Goal: Information Seeking & Learning: Learn about a topic

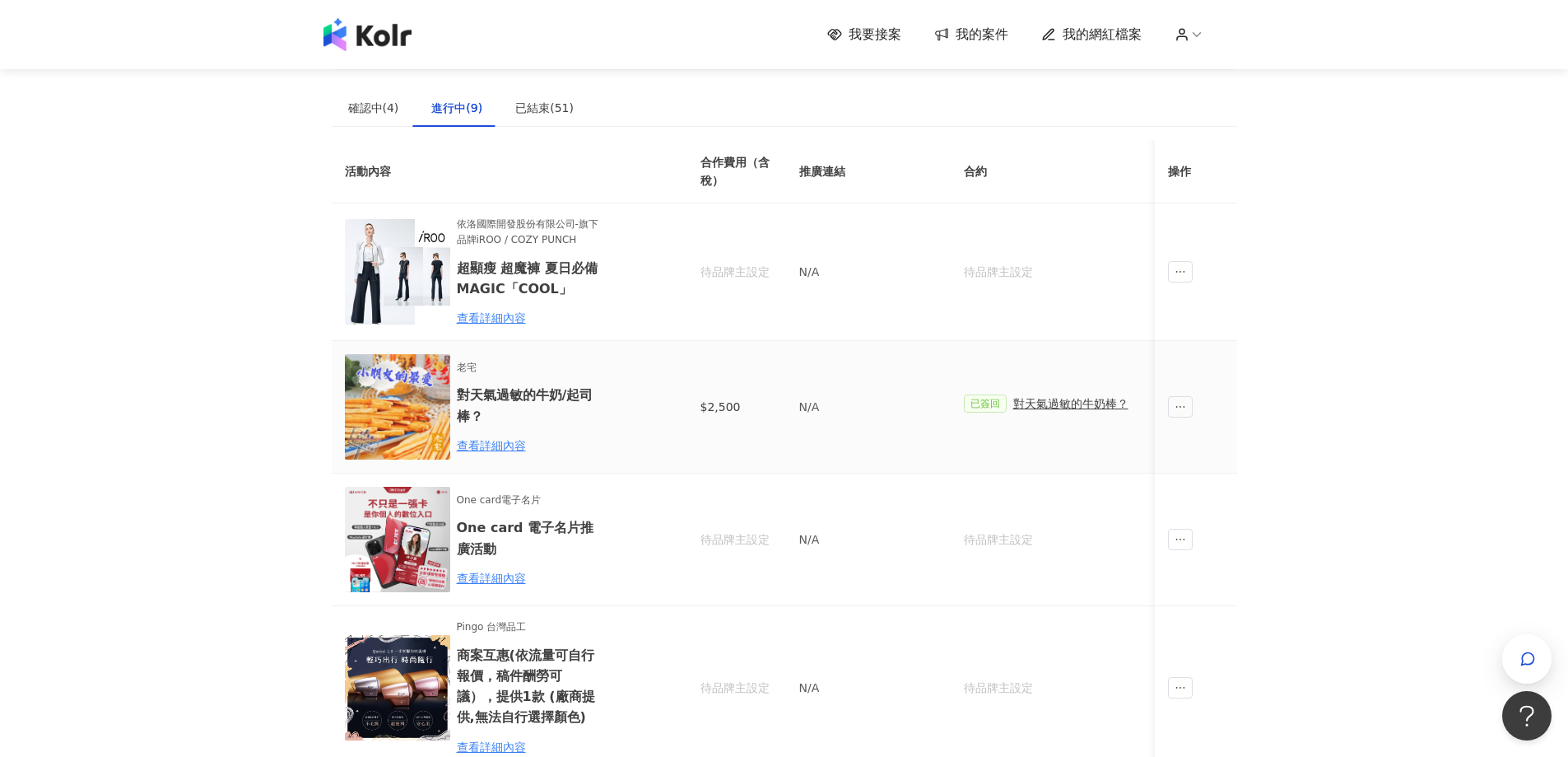
click at [1043, 408] on div "對天氣過敏的牛奶棒？" at bounding box center [1070, 403] width 115 height 18
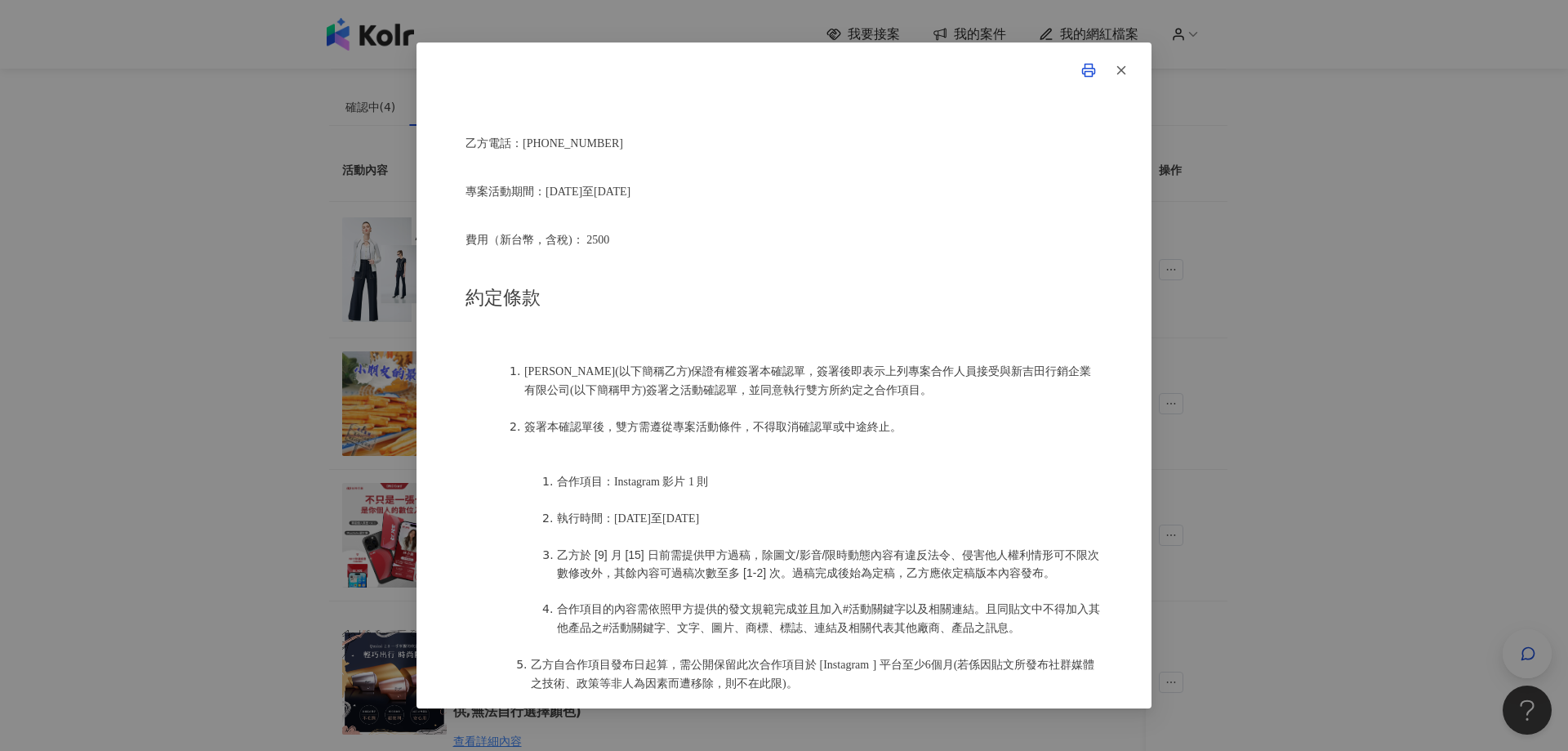
scroll to position [980, 0]
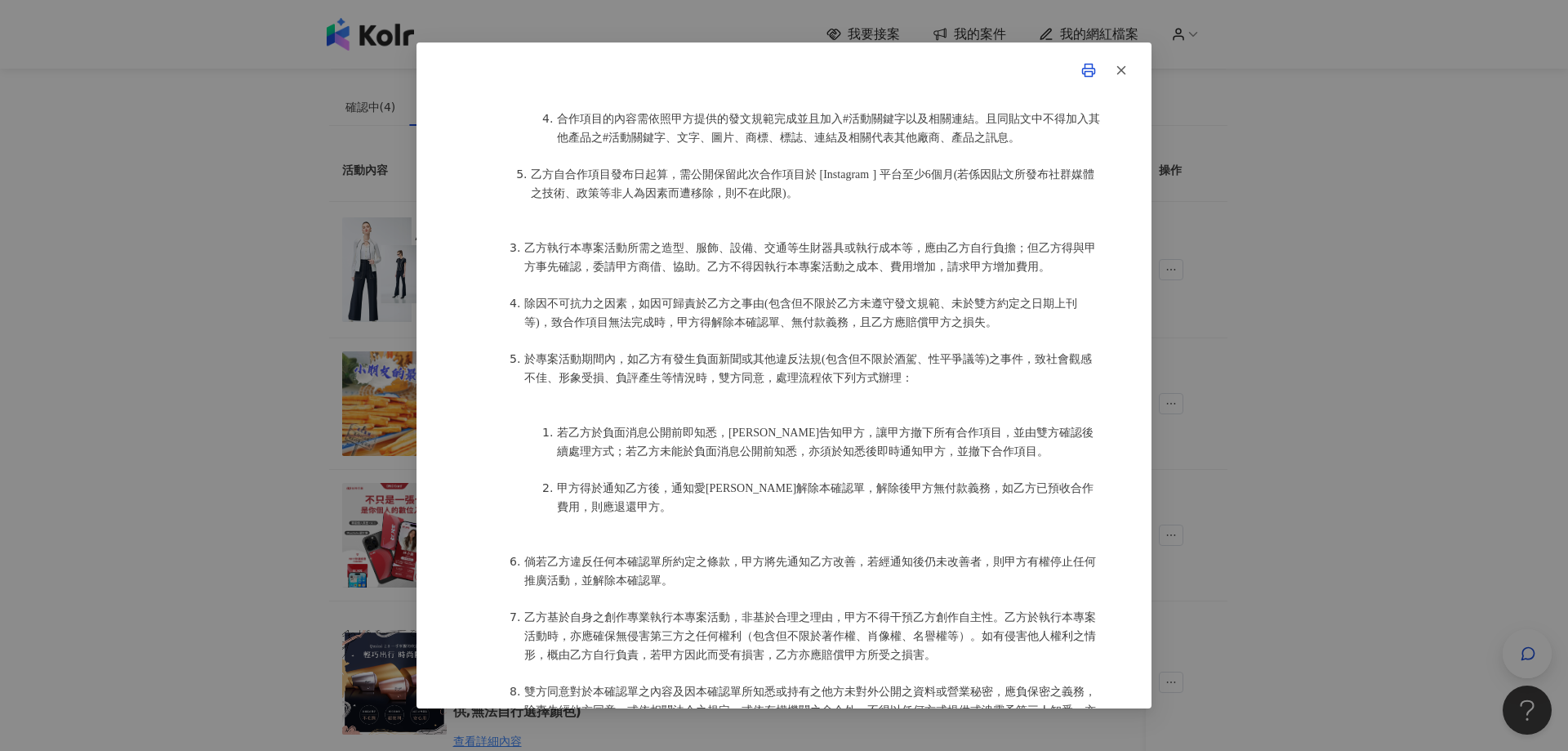
click at [1217, 407] on div "活動確認單 約定雙方 甲方名稱：新吉田行銷企業有限公司 甲方公司負責人： 甲方統一編號：80013920 甲方專案負責人：[PERSON_NAME]方專案負責…" at bounding box center [784, 375] width 1568 height 751
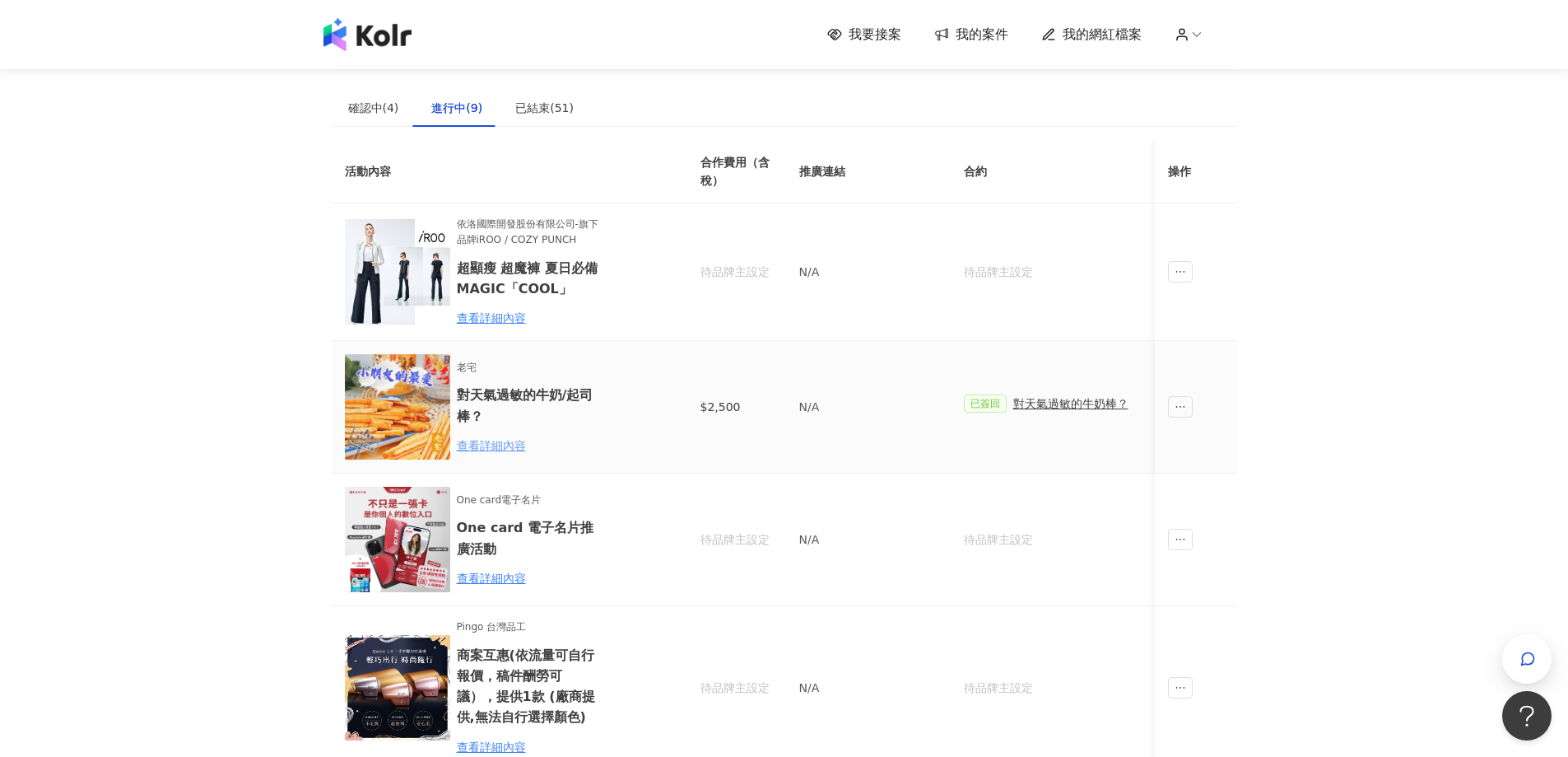
click at [519, 443] on div "查看詳細內容" at bounding box center [528, 445] width 144 height 18
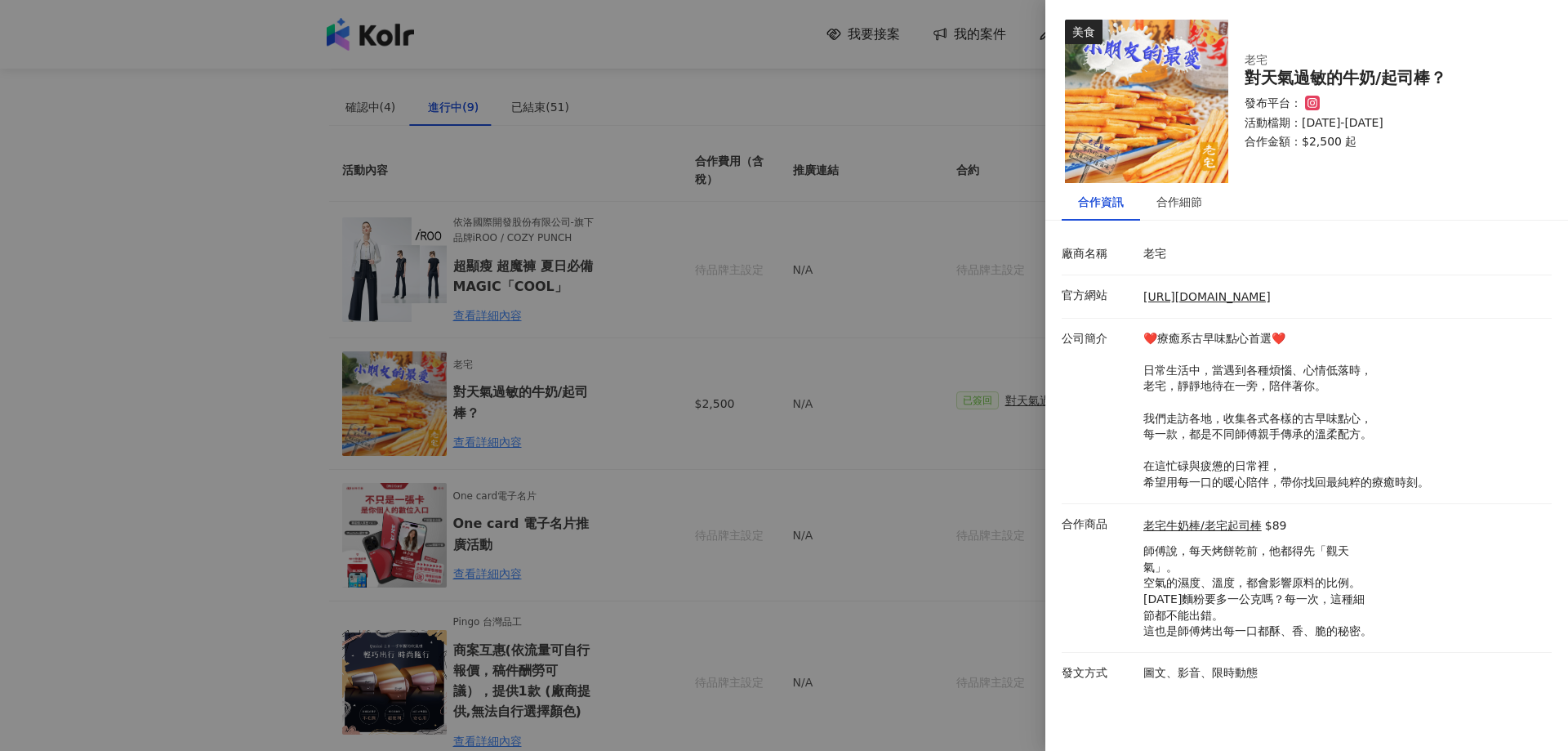
click at [825, 446] on div at bounding box center [784, 375] width 1568 height 751
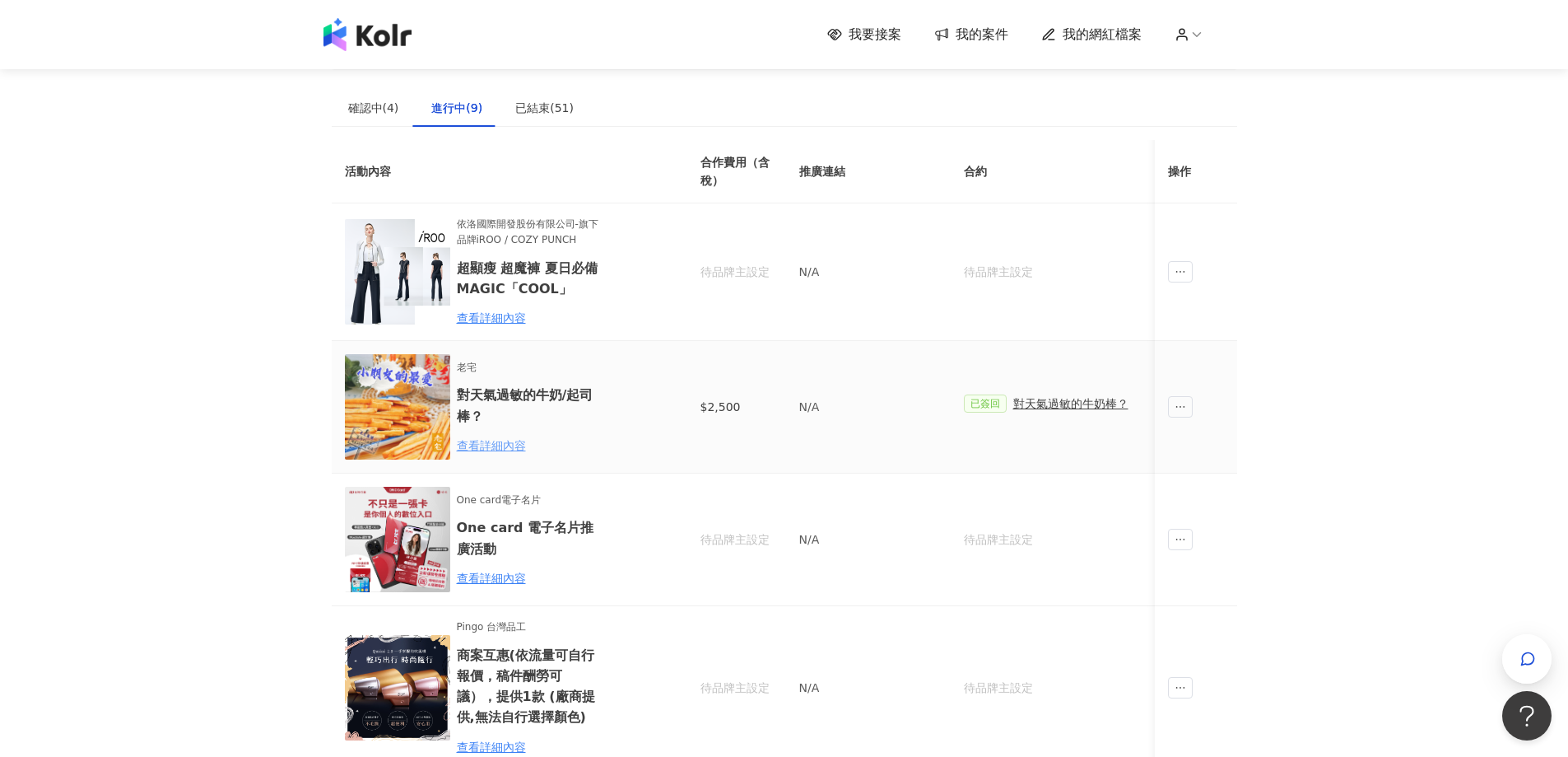
click at [508, 438] on div "查看詳細內容" at bounding box center [528, 445] width 144 height 18
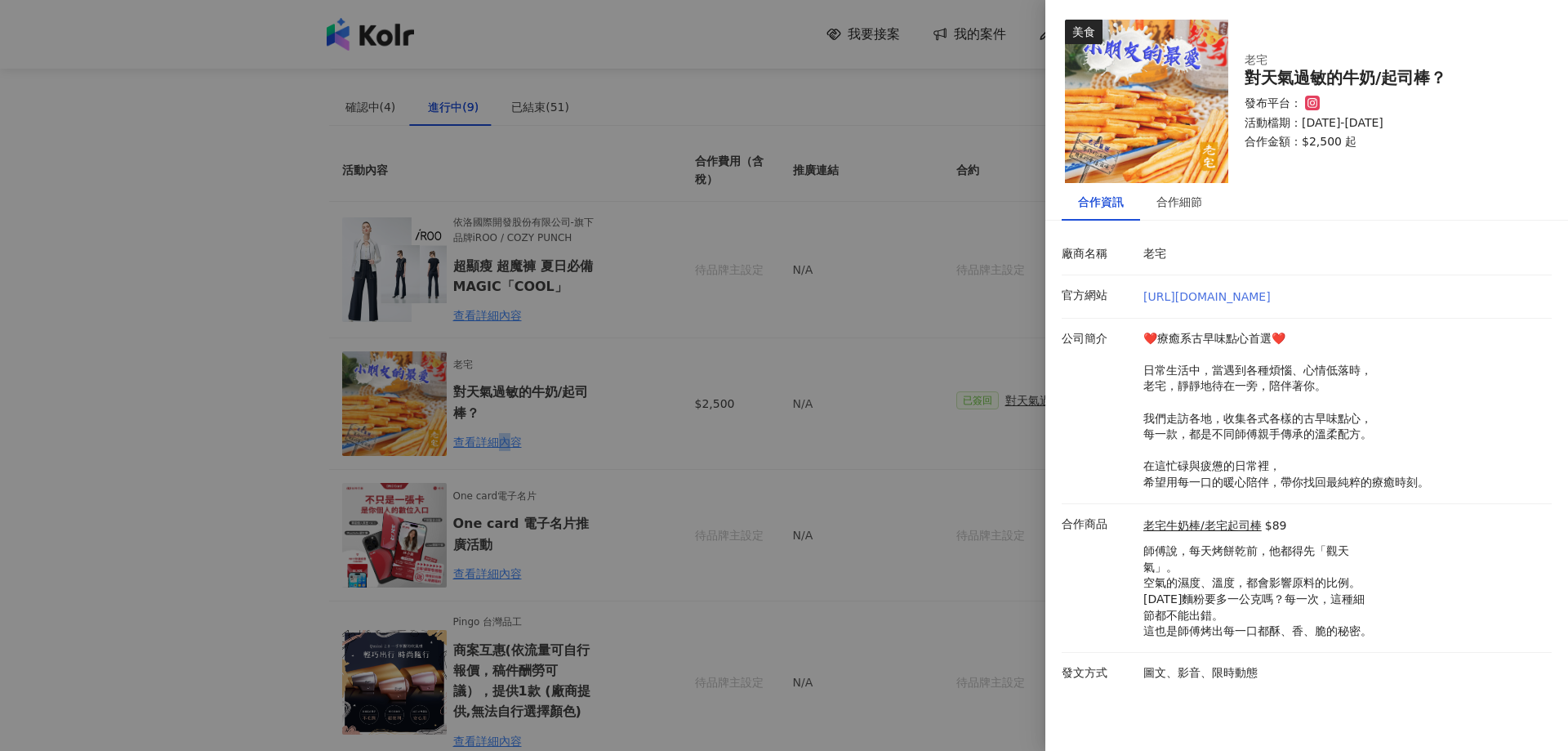
click at [1204, 294] on link "[URL][DOMAIN_NAME]" at bounding box center [1207, 296] width 127 height 13
click at [1180, 199] on div "合作細節" at bounding box center [1179, 201] width 46 height 18
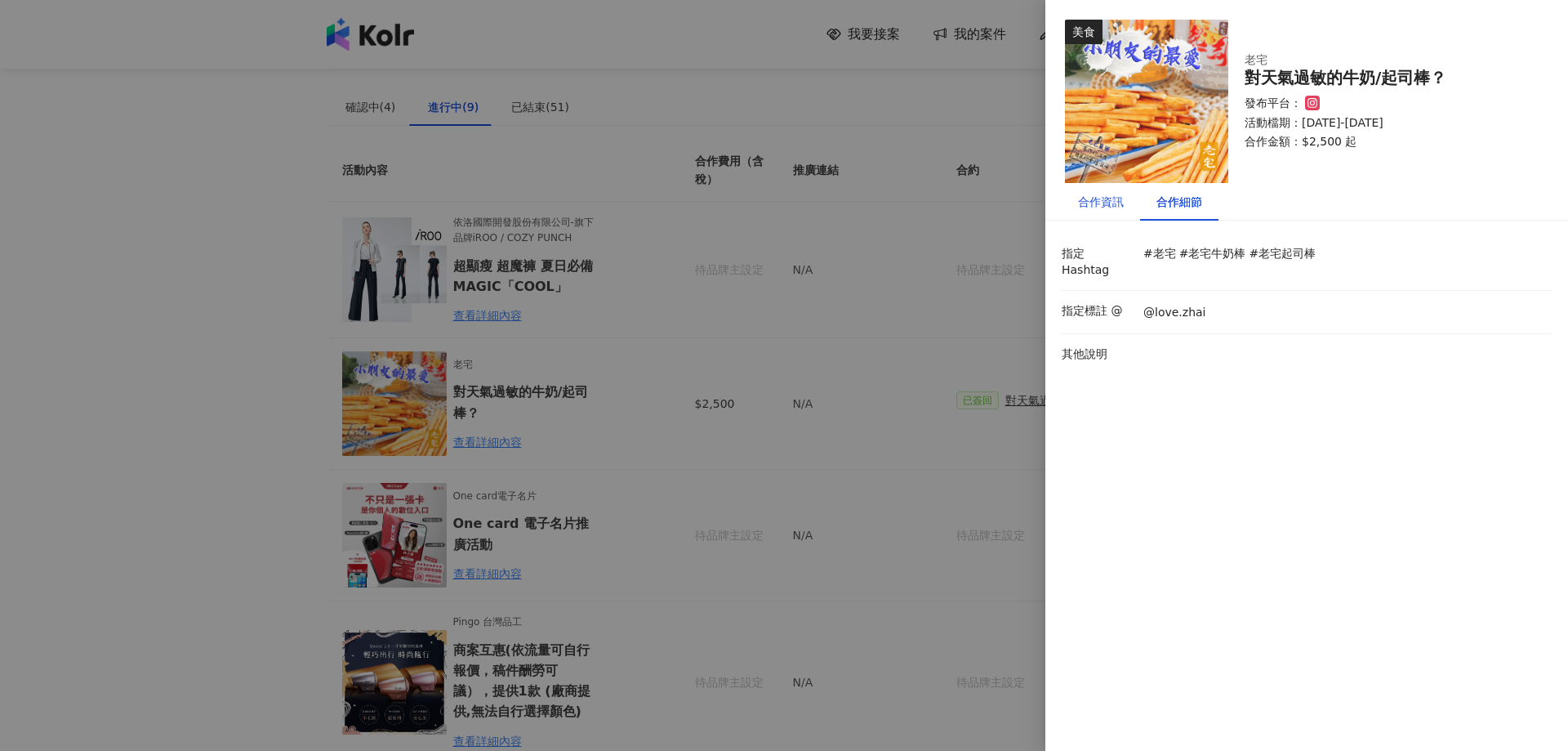
click at [1096, 197] on div "合作資訊" at bounding box center [1101, 201] width 46 height 18
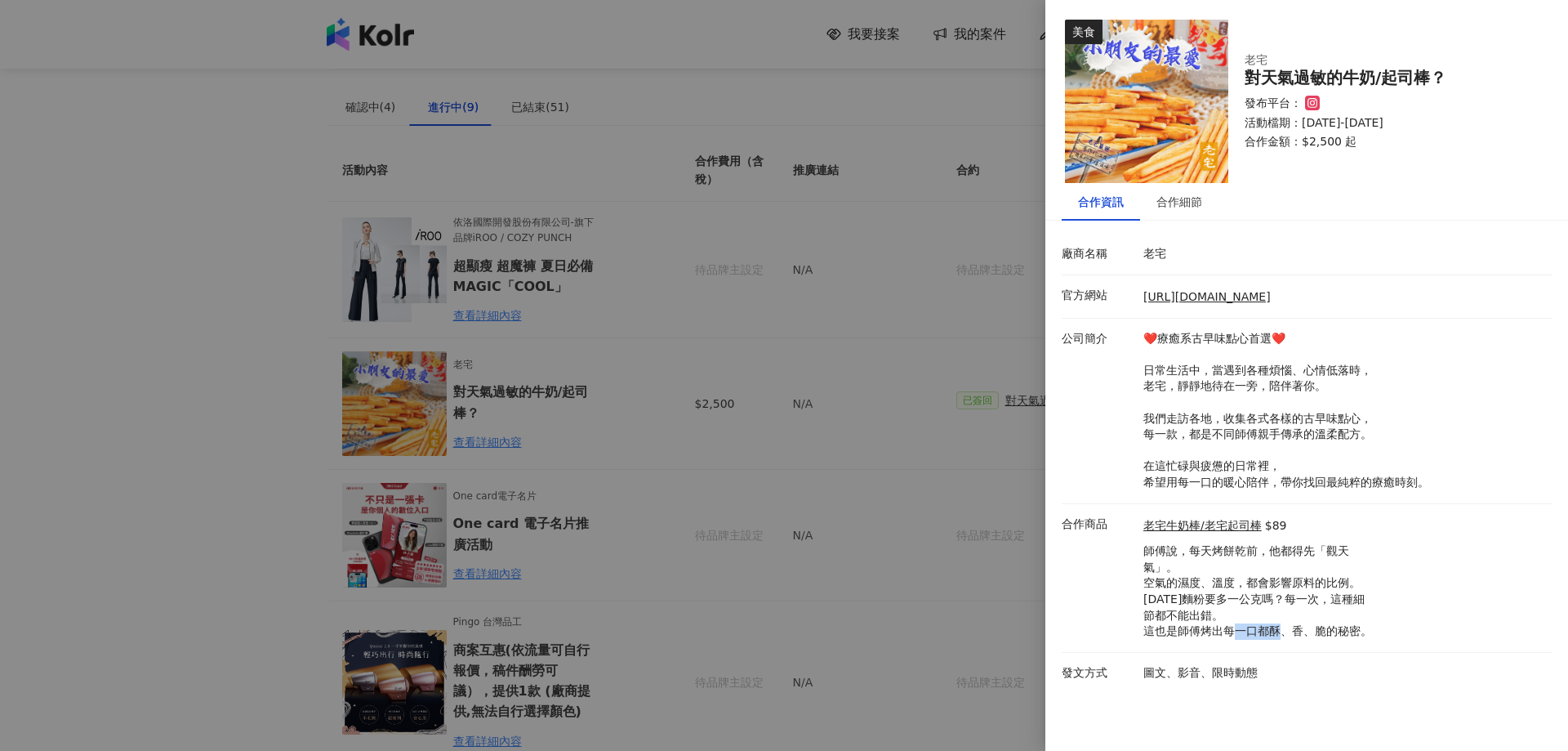
drag, startPoint x: 1285, startPoint y: 629, endPoint x: 1327, endPoint y: 631, distance: 42.0
click at [1327, 631] on p "師傅說，每天烤餅乾前，他都得先「觀天 氣」。 空氣的濕度、溫度，都會影響原料的比例。 [DATE]麵粉要多一公克嗎？每一次，這種細 節都不能出錯。 這也是師傅…" at bounding box center [1258, 591] width 229 height 97
copy p "、香、脆"
click at [1230, 633] on p "師傅說，每天烤餅乾前，他都得先「觀天 氣」。 空氣的濕度、溫度，都會影響原料的比例。 [DATE]麵粉要多一公克嗎？每一次，這種細 節都不能出錯。 這也是師傅…" at bounding box center [1258, 591] width 229 height 97
click at [1174, 200] on div "合作細節" at bounding box center [1179, 201] width 46 height 18
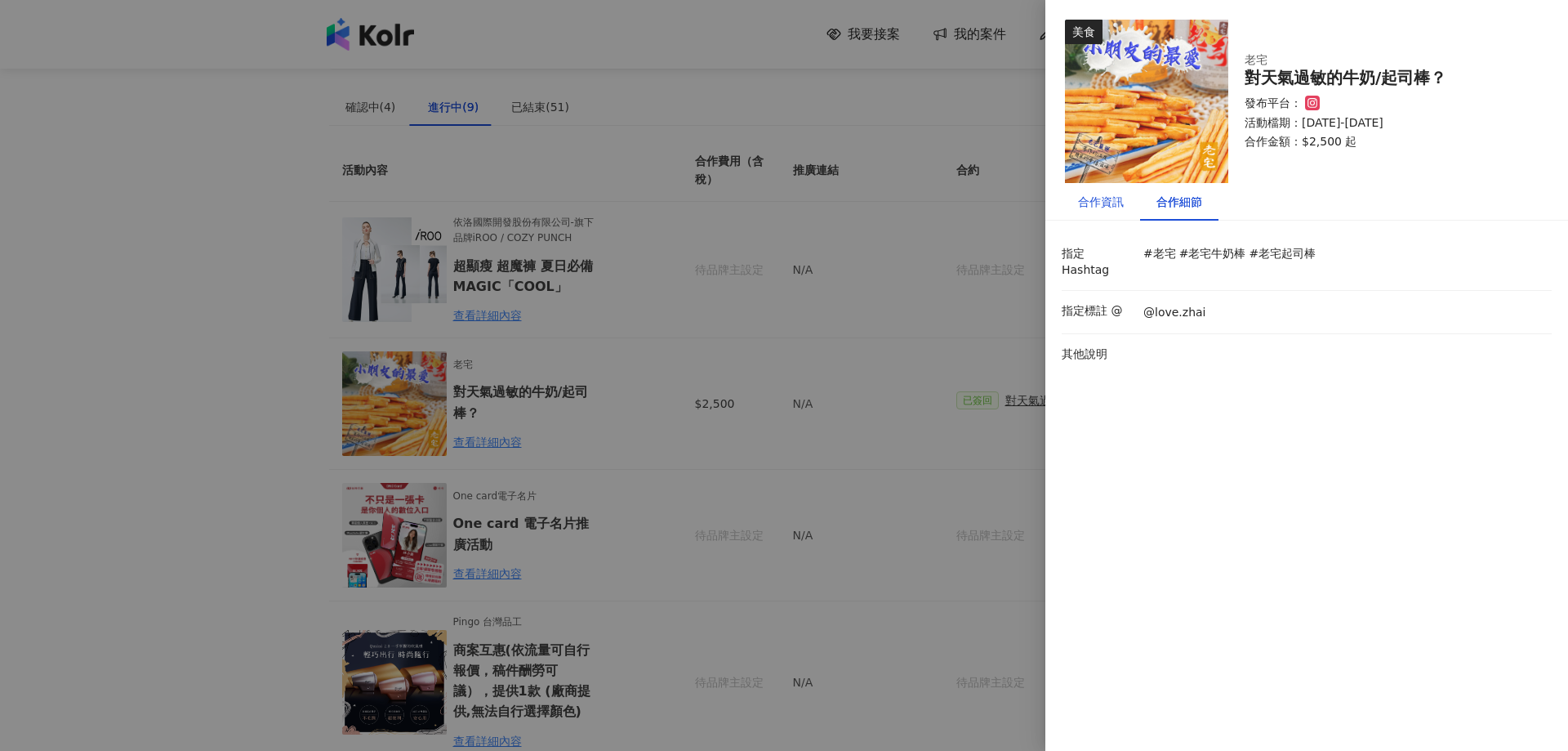
click at [1115, 199] on div "合作資訊" at bounding box center [1101, 201] width 46 height 18
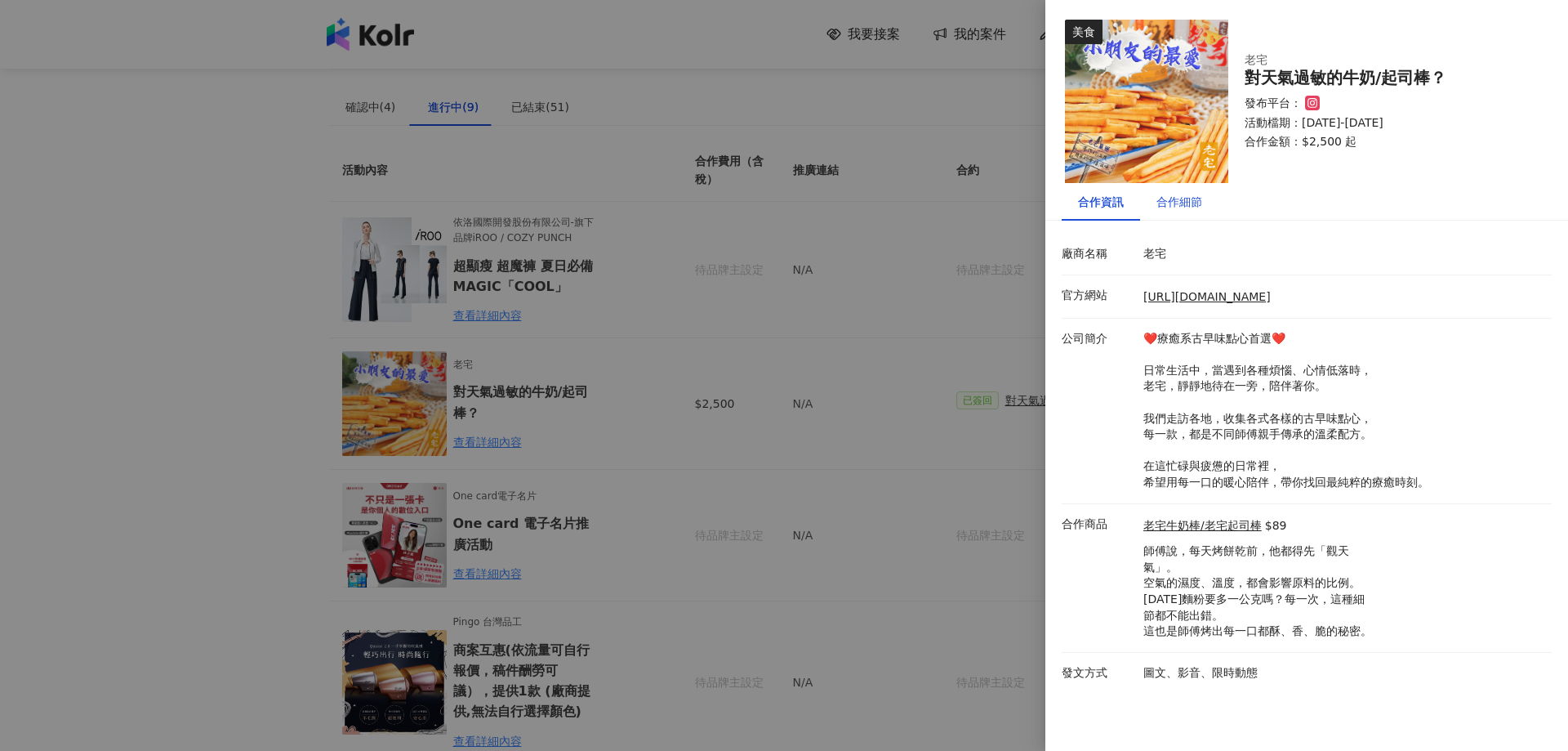
click at [1179, 198] on div "合作細節" at bounding box center [1179, 201] width 46 height 18
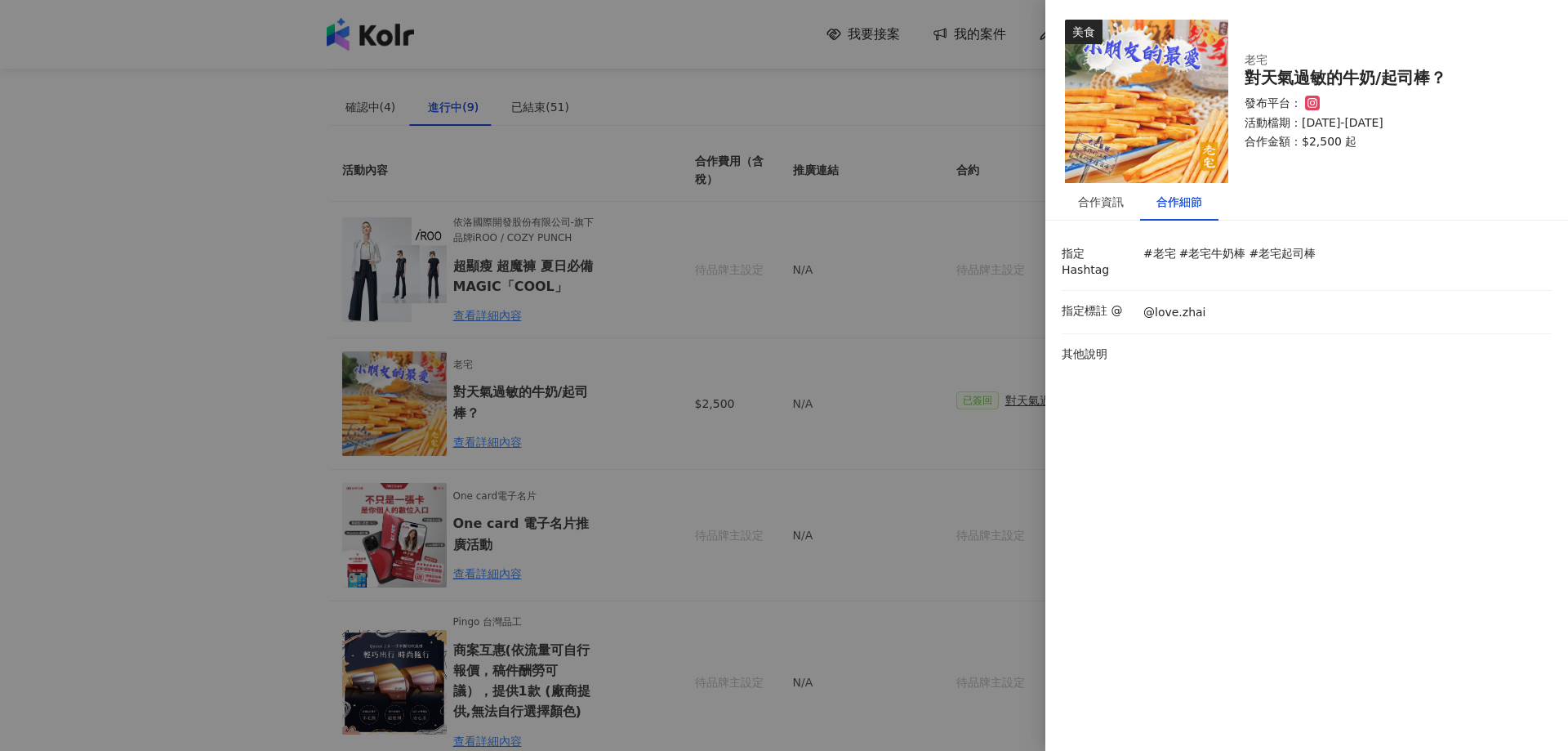
click at [978, 297] on div at bounding box center [784, 375] width 1568 height 751
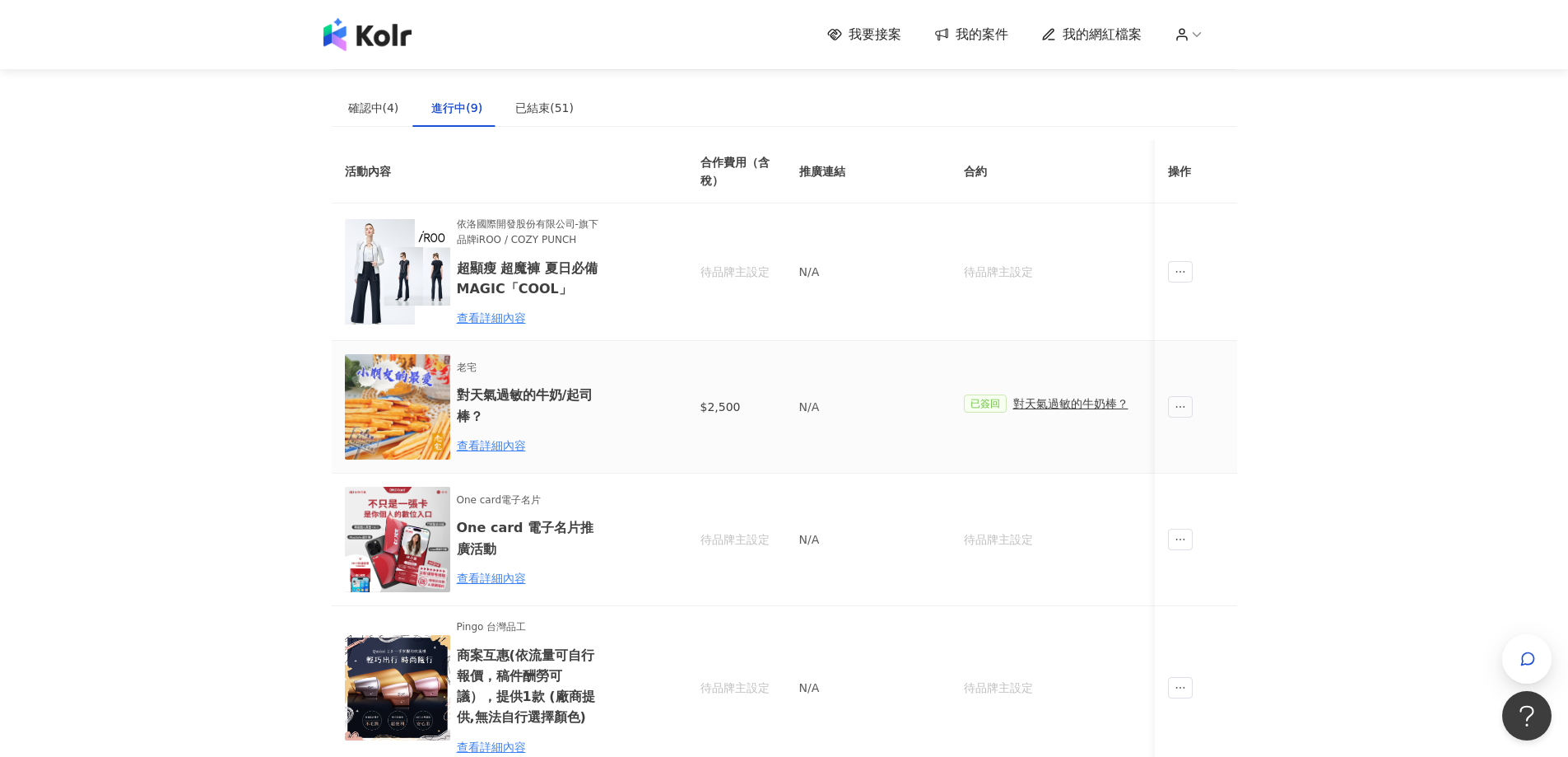
click at [1087, 407] on div "對天氣過敏的牛奶棒？" at bounding box center [1070, 403] width 115 height 18
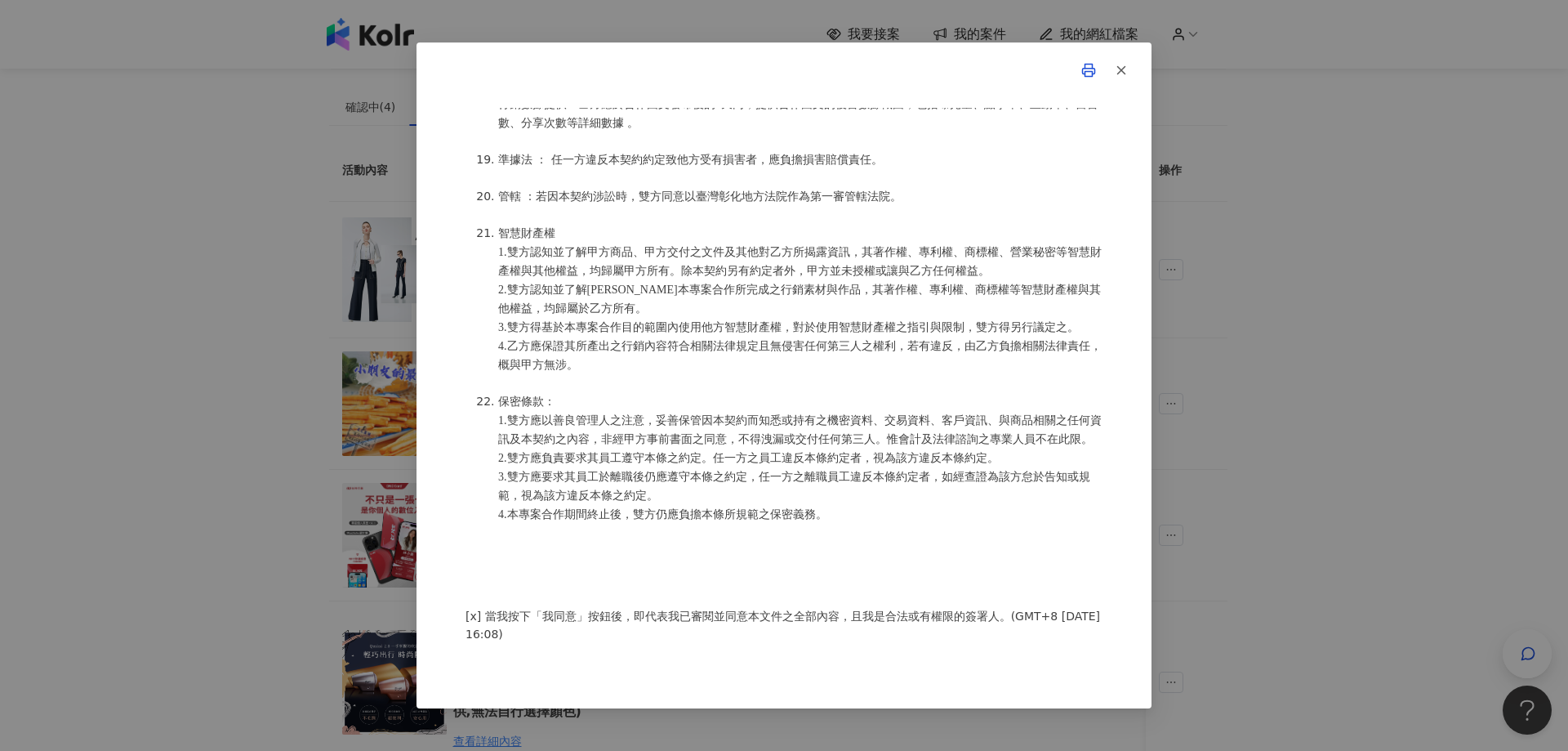
scroll to position [2132, 0]
click at [1275, 484] on div "活動確認單 約定雙方 甲方名稱：新吉田行銷企業有限公司 甲方公司負責人： 甲方統一編號：80013920 甲方專案負責人：[PERSON_NAME]方專案負責…" at bounding box center [784, 375] width 1568 height 751
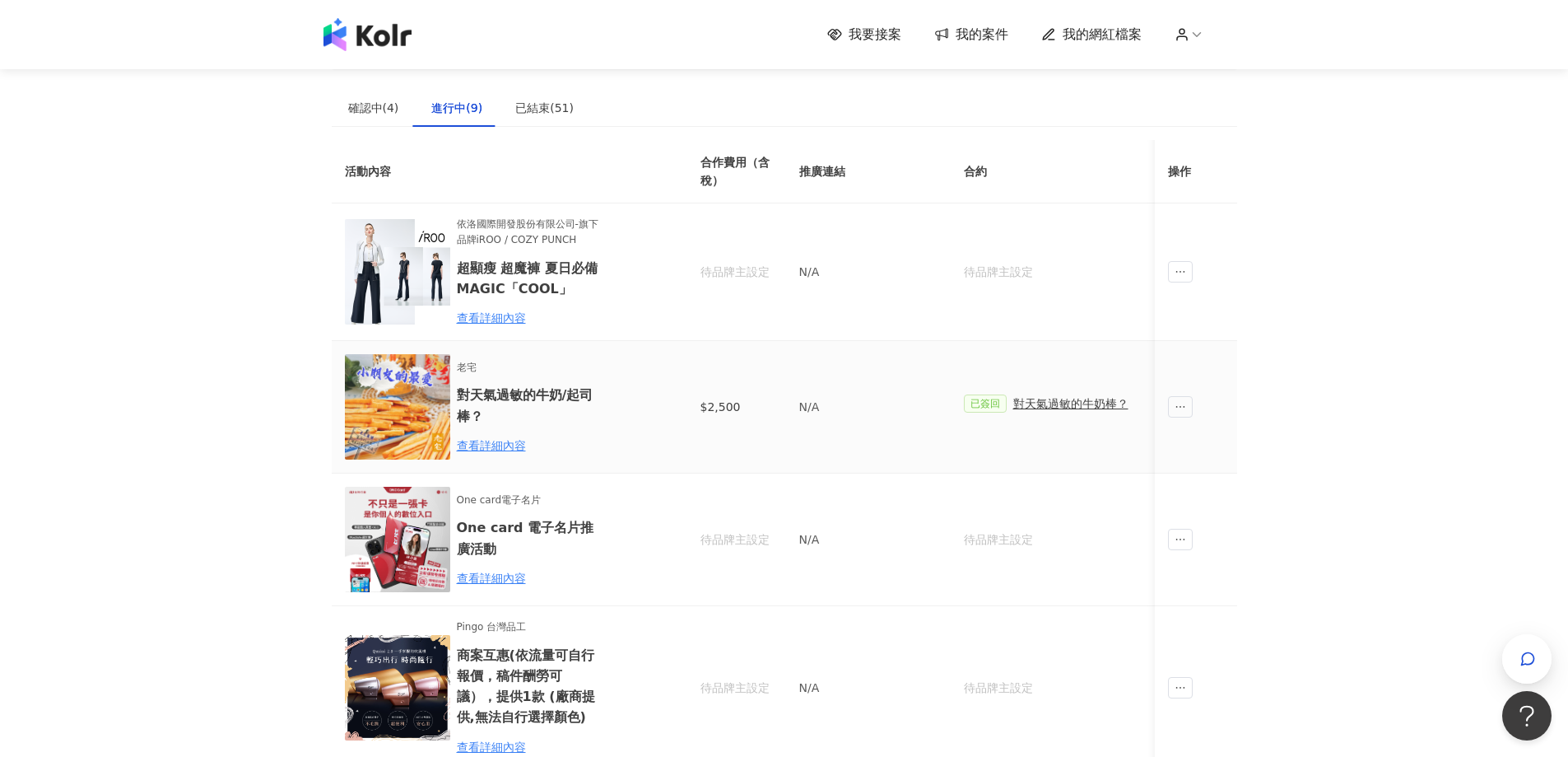
click at [1090, 406] on div "對天氣過敏的牛奶棒？" at bounding box center [1070, 403] width 115 height 18
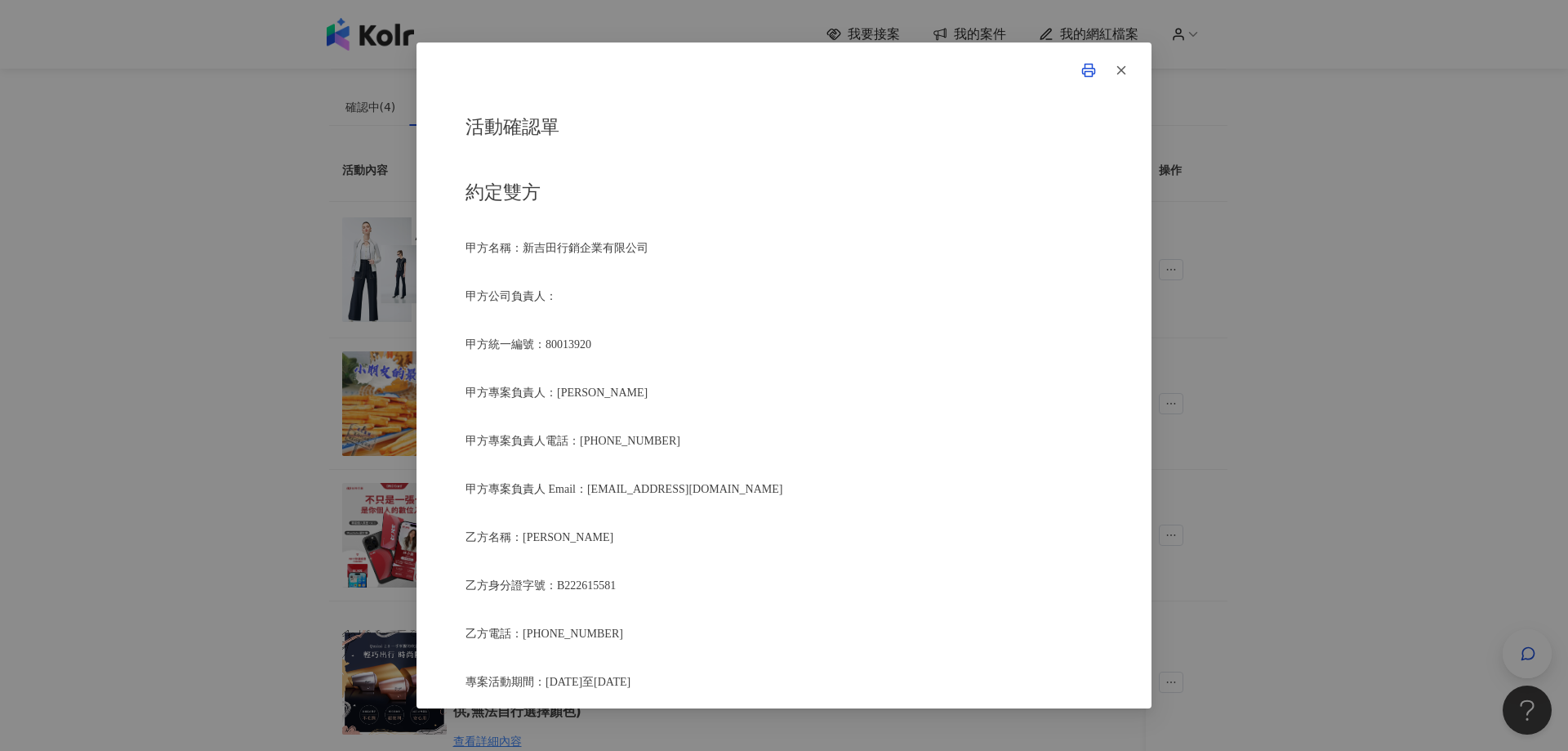
drag, startPoint x: 1021, startPoint y: 390, endPoint x: 1258, endPoint y: 415, distance: 238.3
click at [1022, 390] on p "甲方專案負責人：[PERSON_NAME]" at bounding box center [784, 393] width 637 height 19
click at [1283, 418] on div "活動確認單 約定雙方 甲方名稱：新吉田行銷企業有限公司 甲方公司負責人： 甲方統一編號：80013920 甲方專案負責人：[PERSON_NAME]方專案負責…" at bounding box center [784, 375] width 1568 height 751
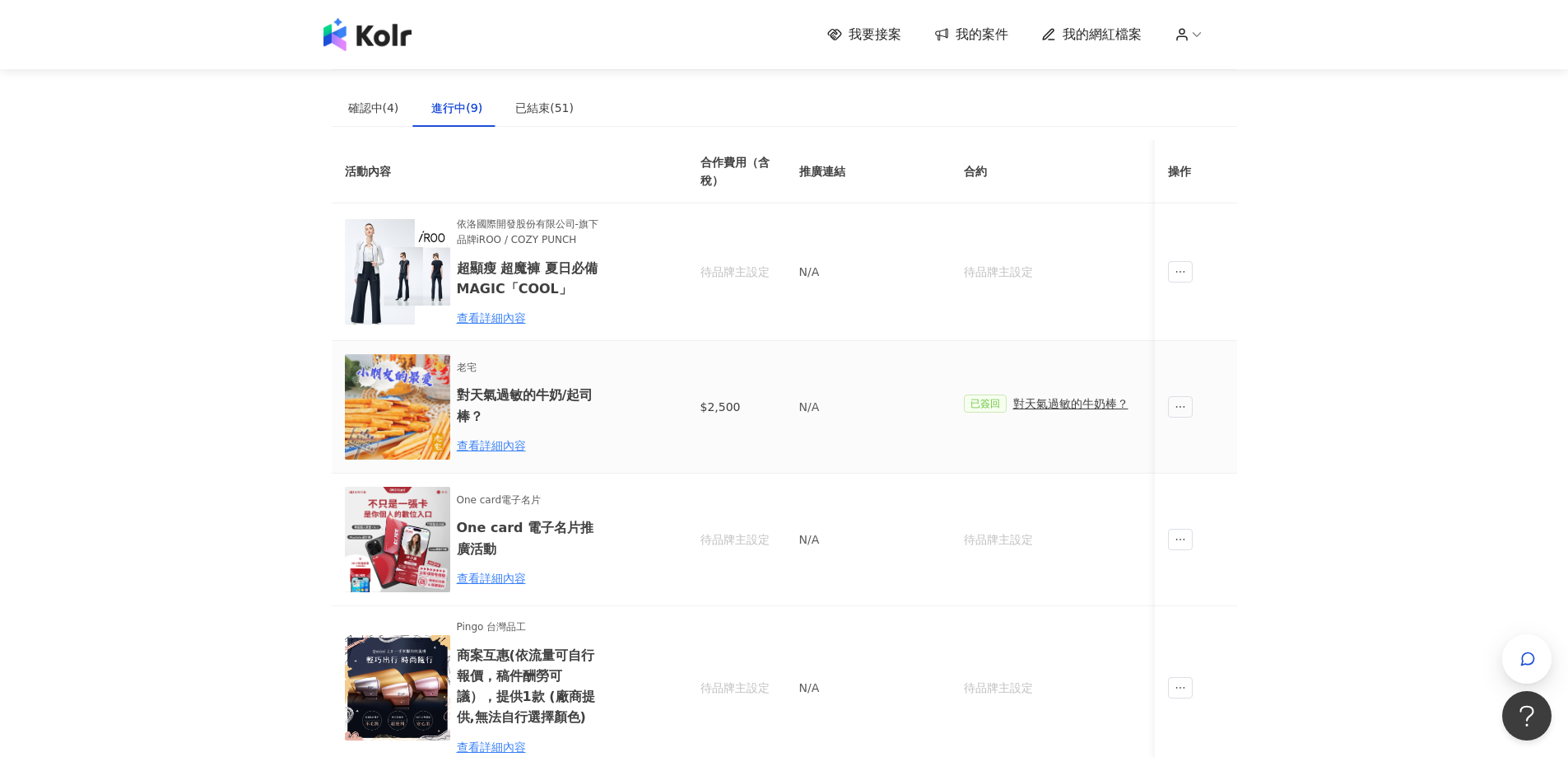
click at [503, 462] on td "老宅 對天氣過敏的牛奶/起司棒？ 查看詳細內容" at bounding box center [496, 407] width 329 height 133
click at [501, 453] on div "查看詳細內容" at bounding box center [528, 445] width 144 height 18
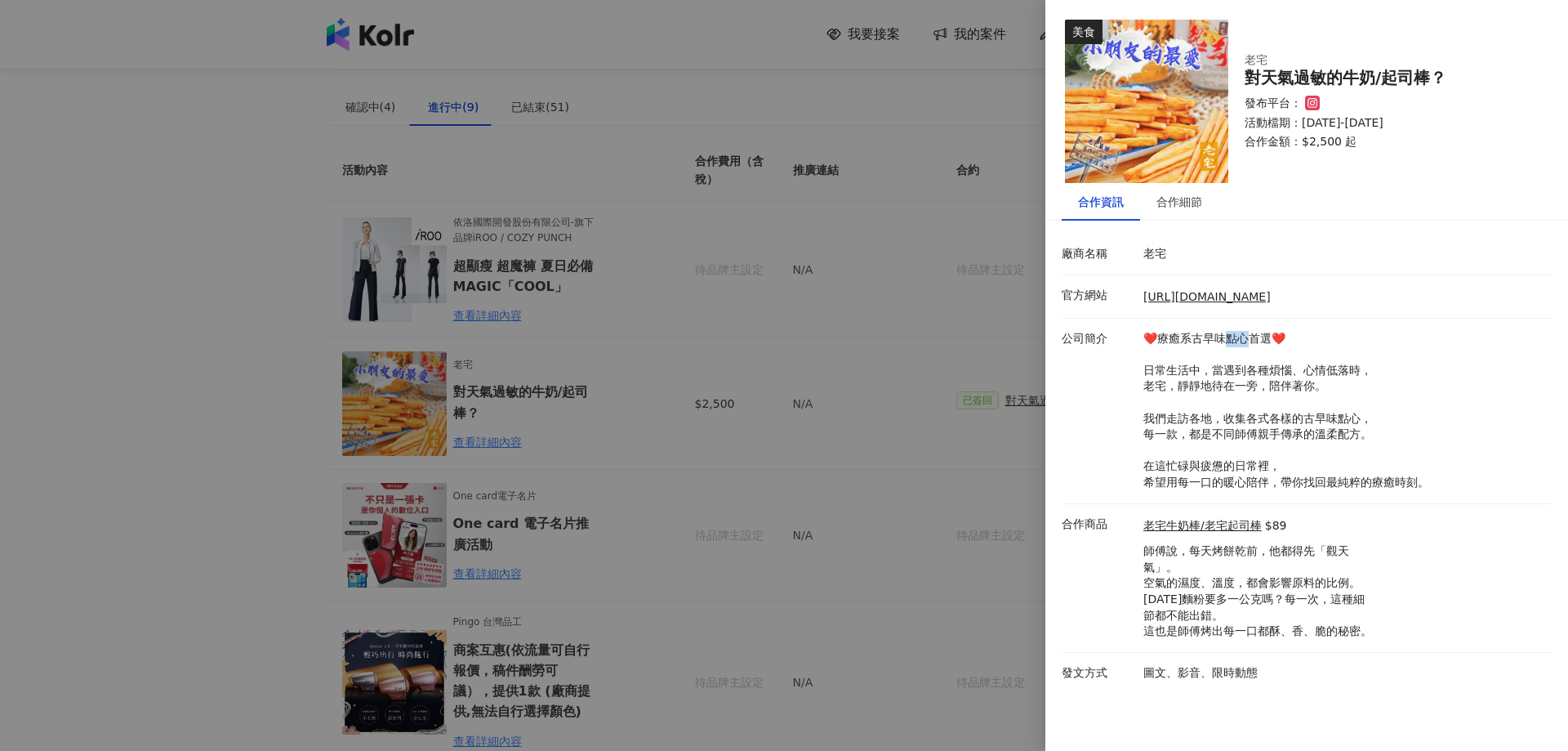
drag, startPoint x: 1229, startPoint y: 341, endPoint x: 1247, endPoint y: 342, distance: 18.0
click at [1247, 342] on p "❤️療癒系古早味點心首選❤️ 日常生活中，當遇到各種煩惱、心情低落時， 老宅，靜靜地待在一旁，陪伴著你。 我們走訪各地，收集各式各樣的古早味點心， 每一款，都…" at bounding box center [1343, 411] width 400 height 160
drag, startPoint x: 1188, startPoint y: 338, endPoint x: 1245, endPoint y: 342, distance: 57.1
click at [1245, 342] on p "❤️療癒系古早味點心首選❤️ 日常生活中，當遇到各種煩惱、心情低落時， 老宅，靜靜地待在一旁，陪伴著你。 我們走訪各地，收集各式各樣的古早味點心， 每一款，都…" at bounding box center [1343, 411] width 400 height 160
copy p "古早味點心"
